Goal: Communication & Community: Connect with others

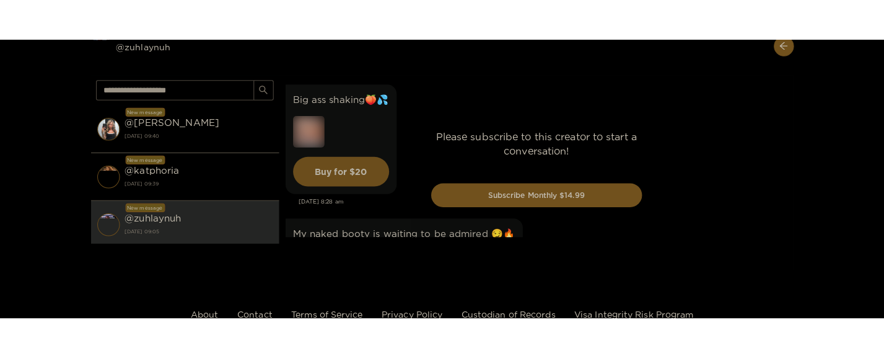
scroll to position [4335, 0]
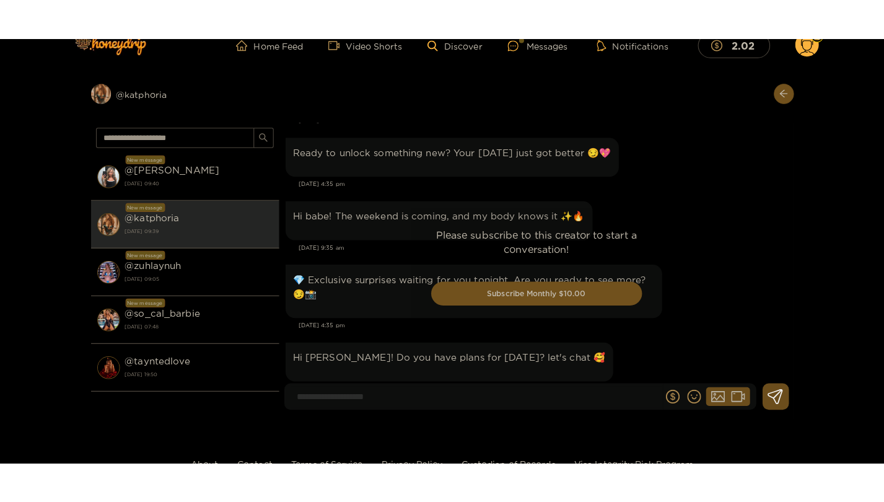
scroll to position [3076, 0]
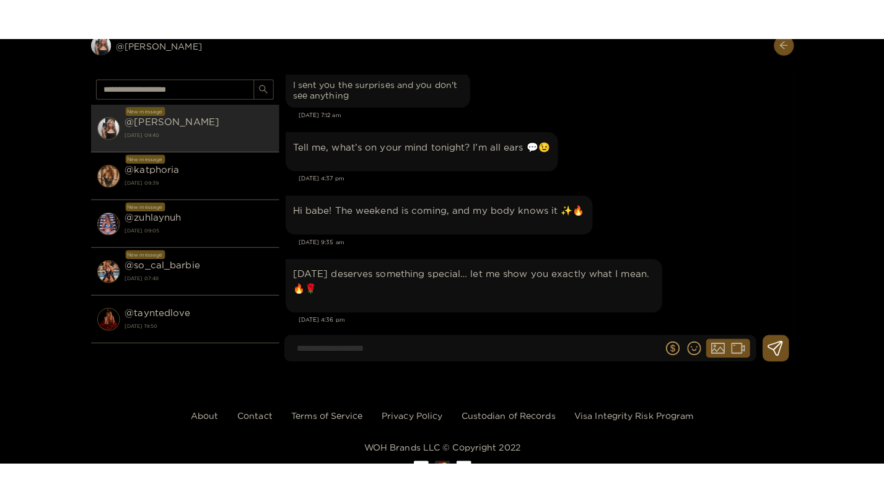
scroll to position [44012, 0]
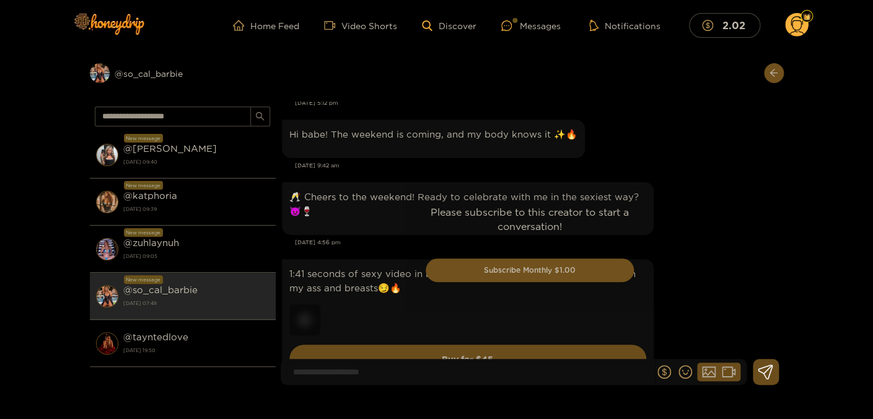
drag, startPoint x: 752, startPoint y: 193, endPoint x: 749, endPoint y: 201, distance: 8.4
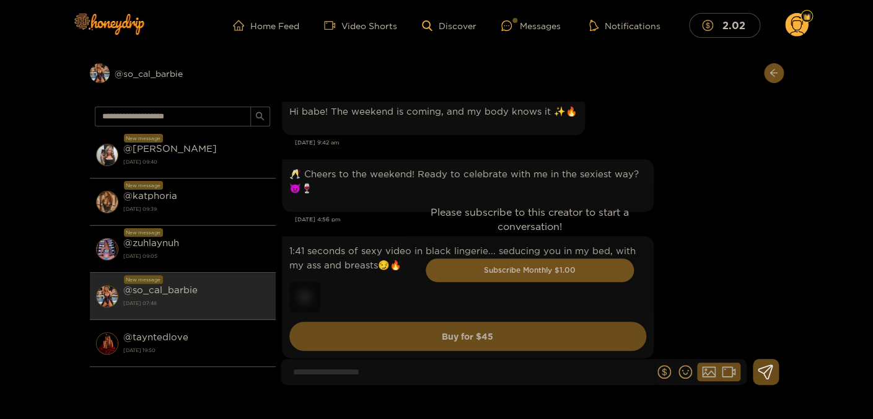
scroll to position [2744, 0]
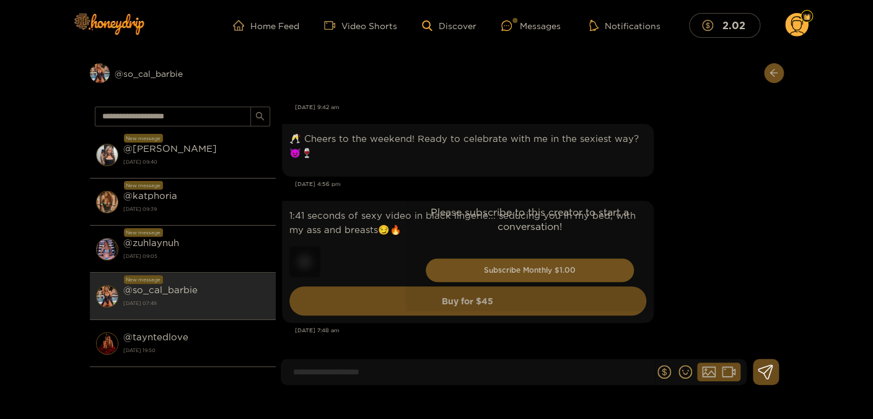
drag, startPoint x: 751, startPoint y: 204, endPoint x: 751, endPoint y: 221, distance: 17.4
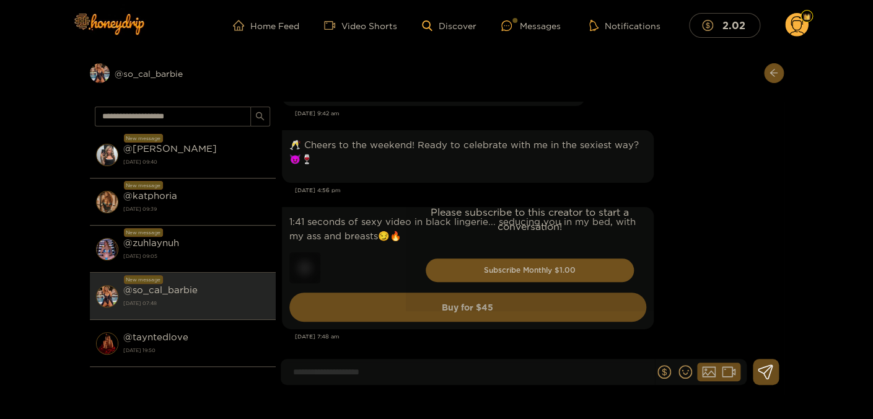
scroll to position [2730, 0]
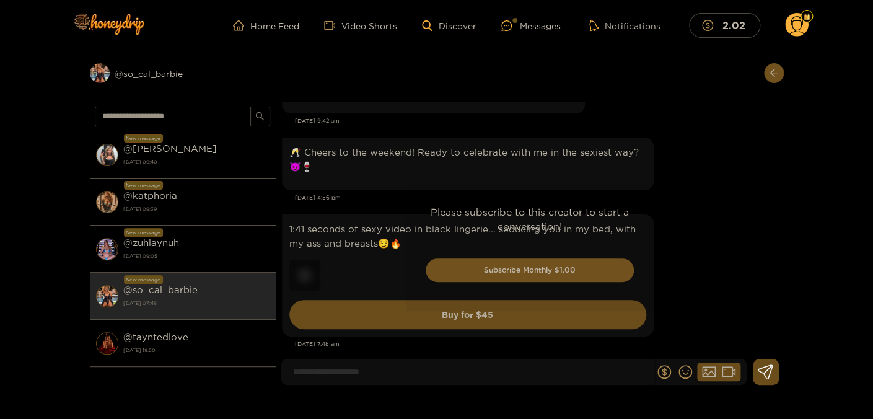
drag, startPoint x: 751, startPoint y: 213, endPoint x: 748, endPoint y: 204, distance: 9.6
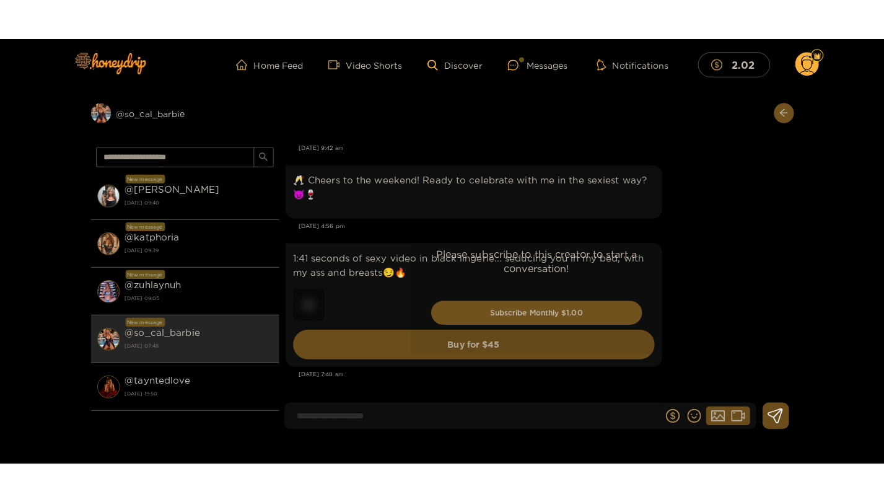
scroll to position [2744, 0]
